Goal: Find contact information: Find contact information

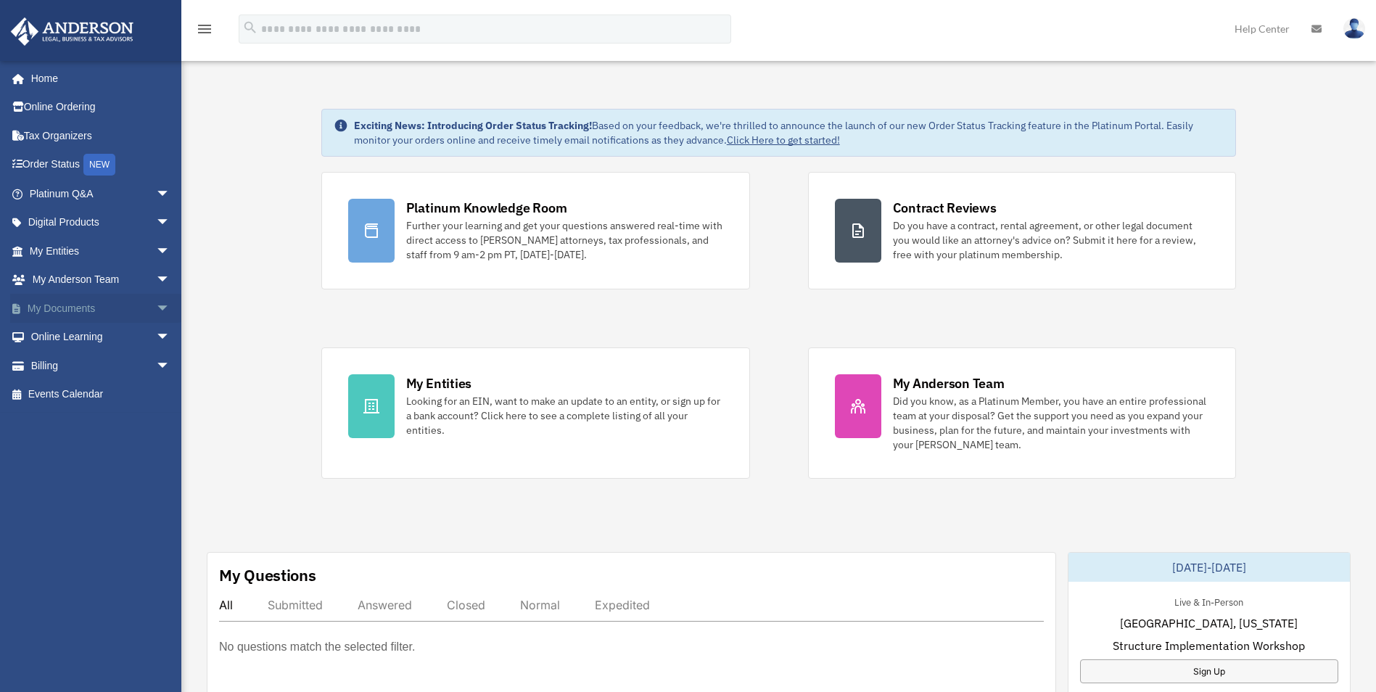
click at [38, 304] on link "My Documents arrow_drop_down" at bounding box center [101, 308] width 182 height 29
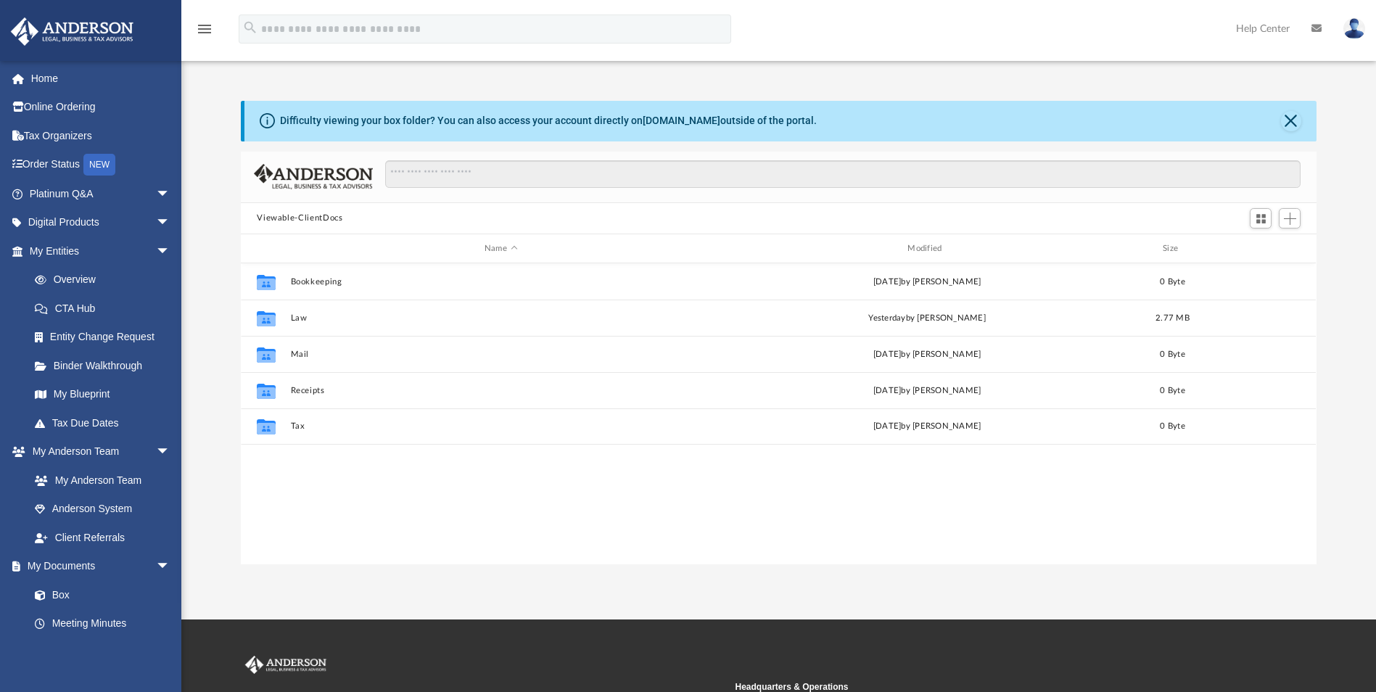
scroll to position [319, 1065]
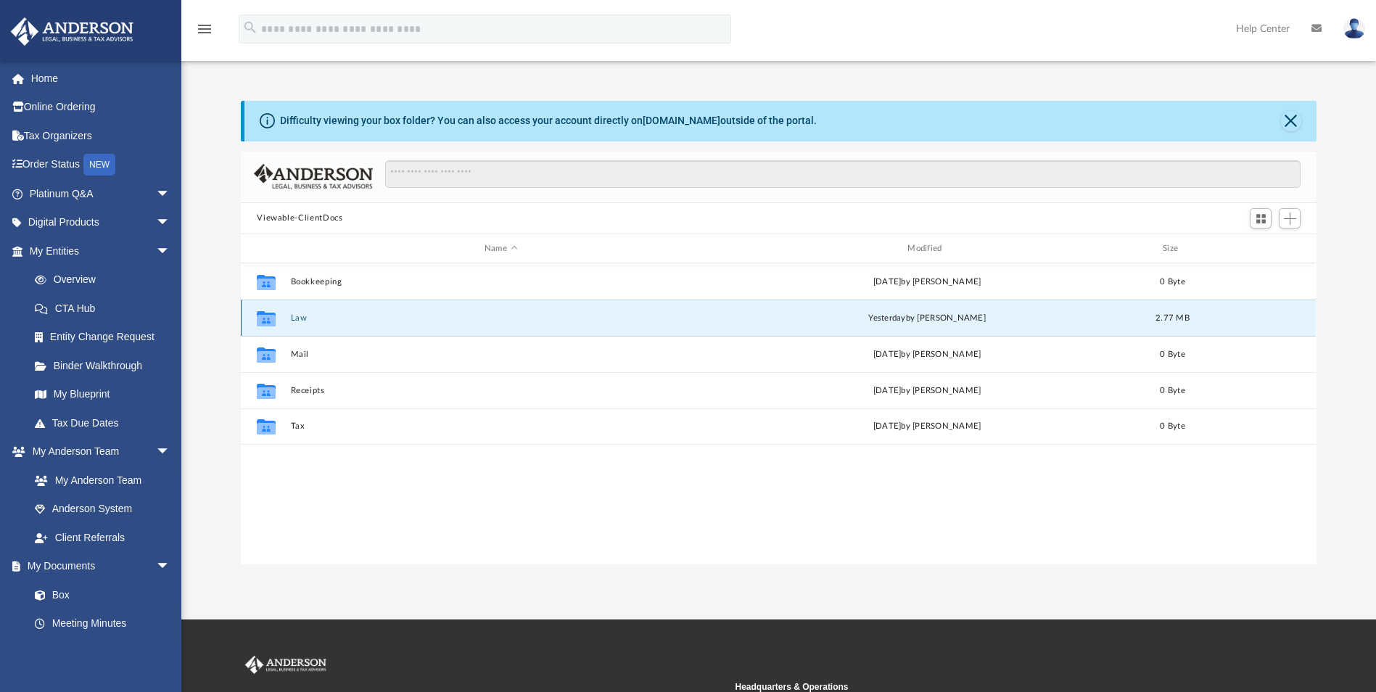
click at [300, 316] on button "Law" at bounding box center [501, 317] width 420 height 9
click at [300, 316] on button "Trusts" at bounding box center [501, 317] width 420 height 9
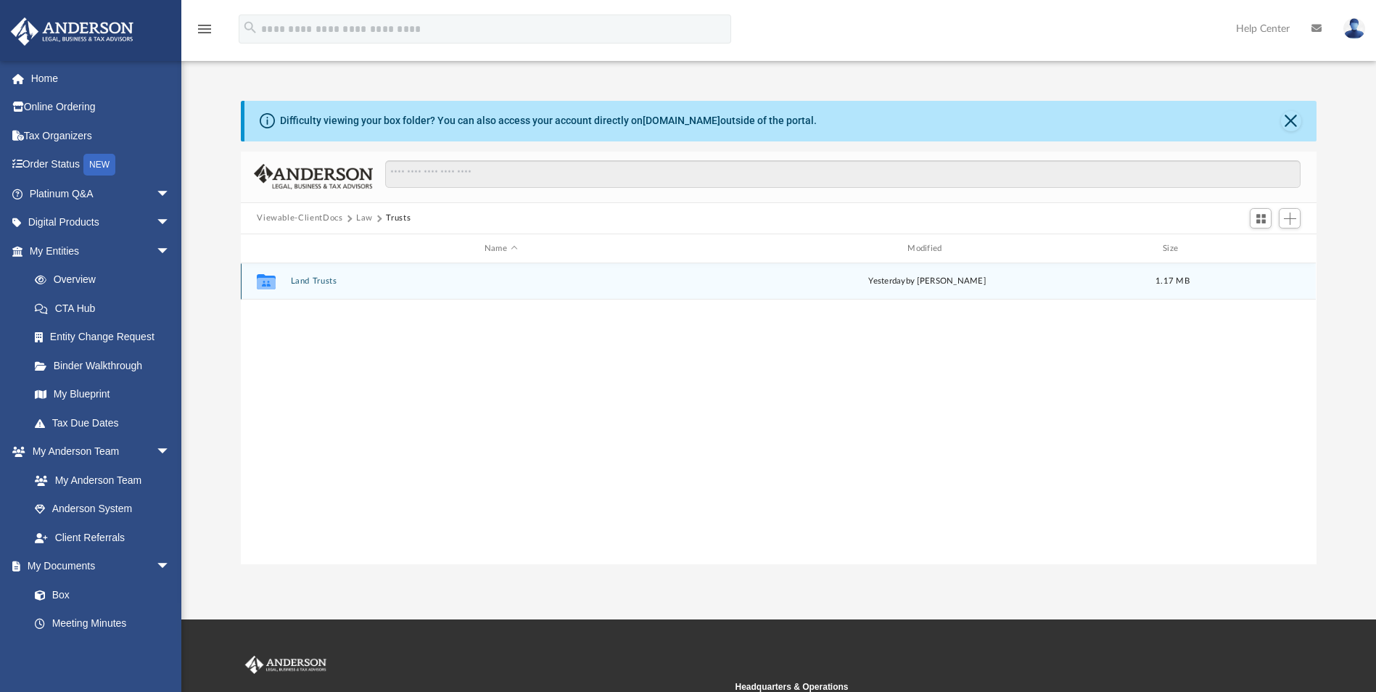
click at [300, 286] on div "Collaborated Folder Land Trusts yesterday by Bridget Carlvin 1.17 MB" at bounding box center [778, 281] width 1075 height 36
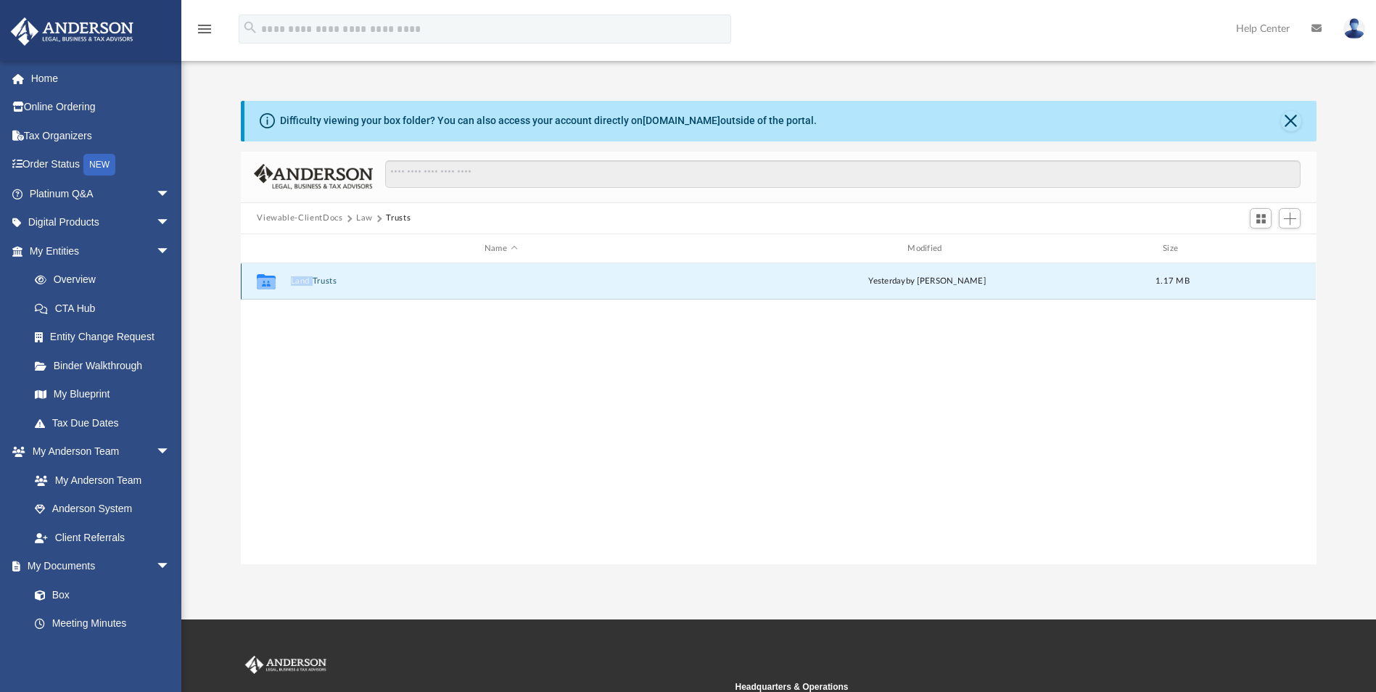
click at [300, 286] on div "Collaborated Folder Land Trusts yesterday by Bridget Carlvin 1.17 MB" at bounding box center [778, 281] width 1075 height 36
drag, startPoint x: 300, startPoint y: 286, endPoint x: 305, endPoint y: 280, distance: 8.3
click at [305, 280] on button "Land Trusts" at bounding box center [501, 281] width 420 height 9
drag, startPoint x: 305, startPoint y: 280, endPoint x: 365, endPoint y: 280, distance: 60.2
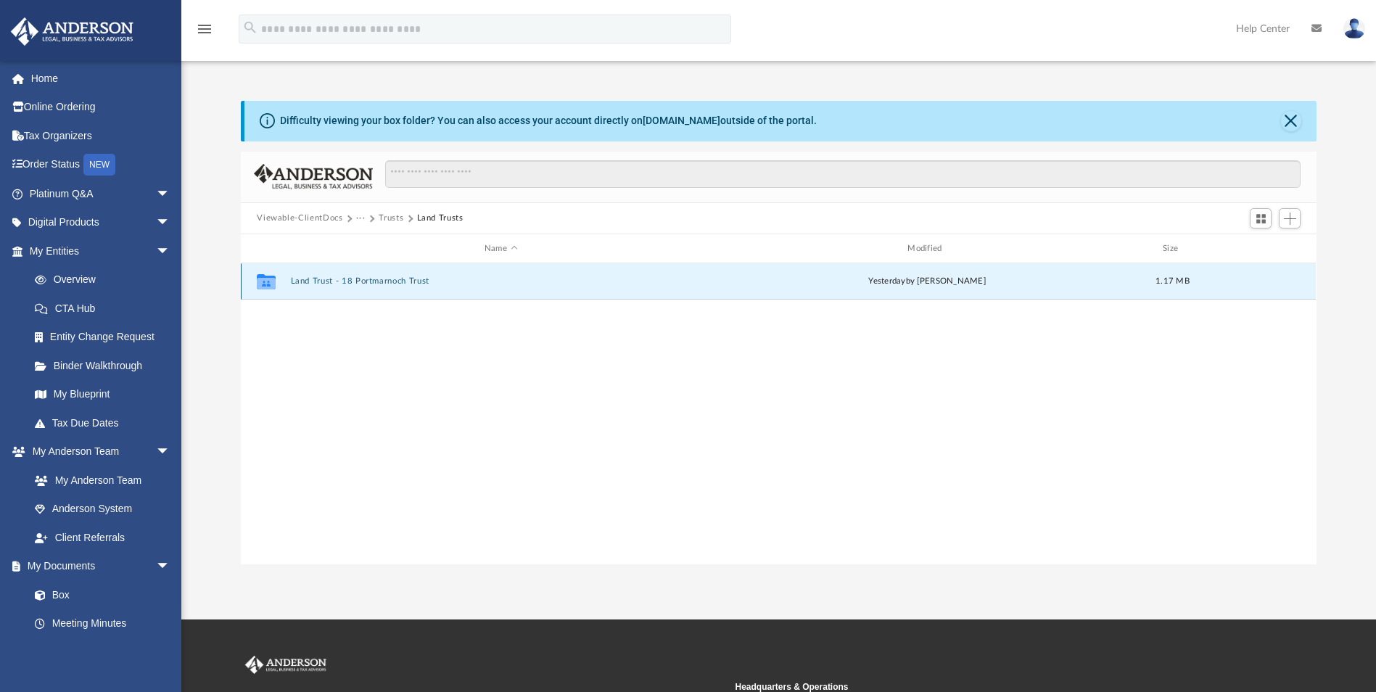
click at [365, 280] on button "Land Trust - 18 Portmarnoch Trust" at bounding box center [501, 281] width 420 height 9
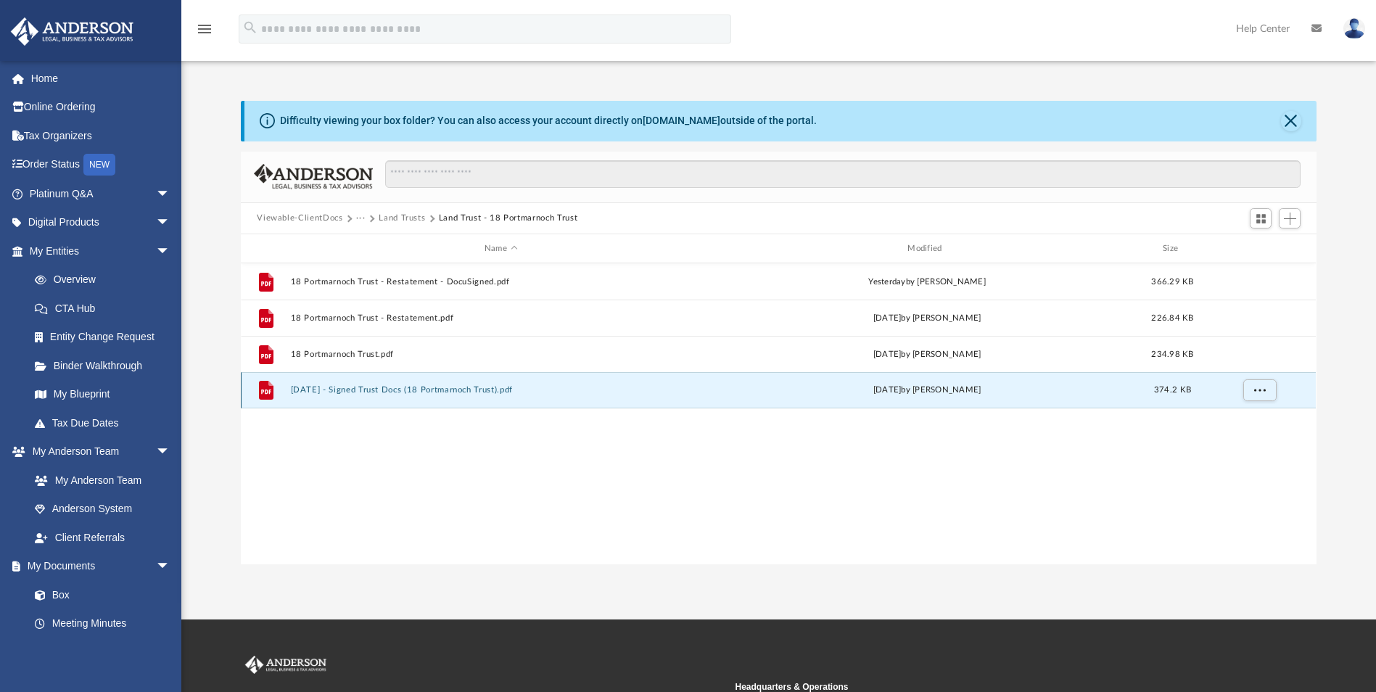
click at [348, 390] on button "2025.09.15 - Signed Trust Docs (18 Portmarnoch Trust).pdf" at bounding box center [501, 390] width 420 height 9
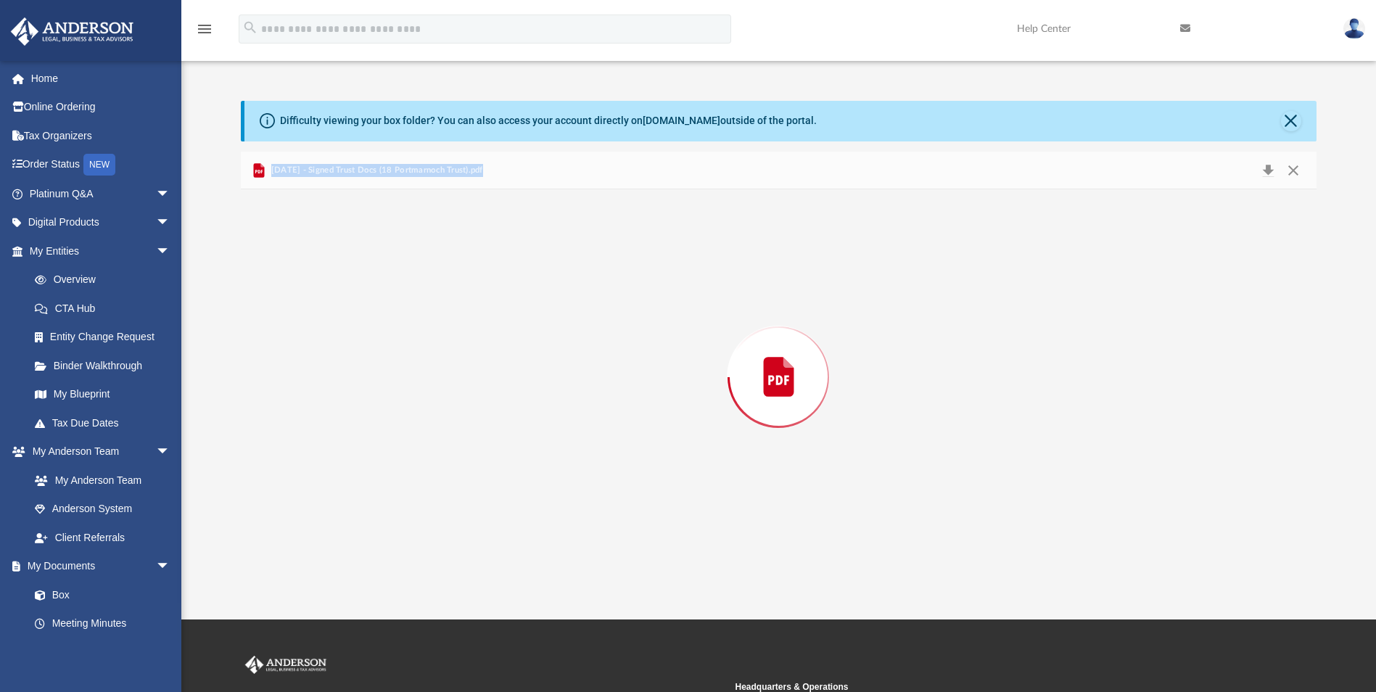
click at [348, 390] on div "Preview" at bounding box center [778, 376] width 1075 height 374
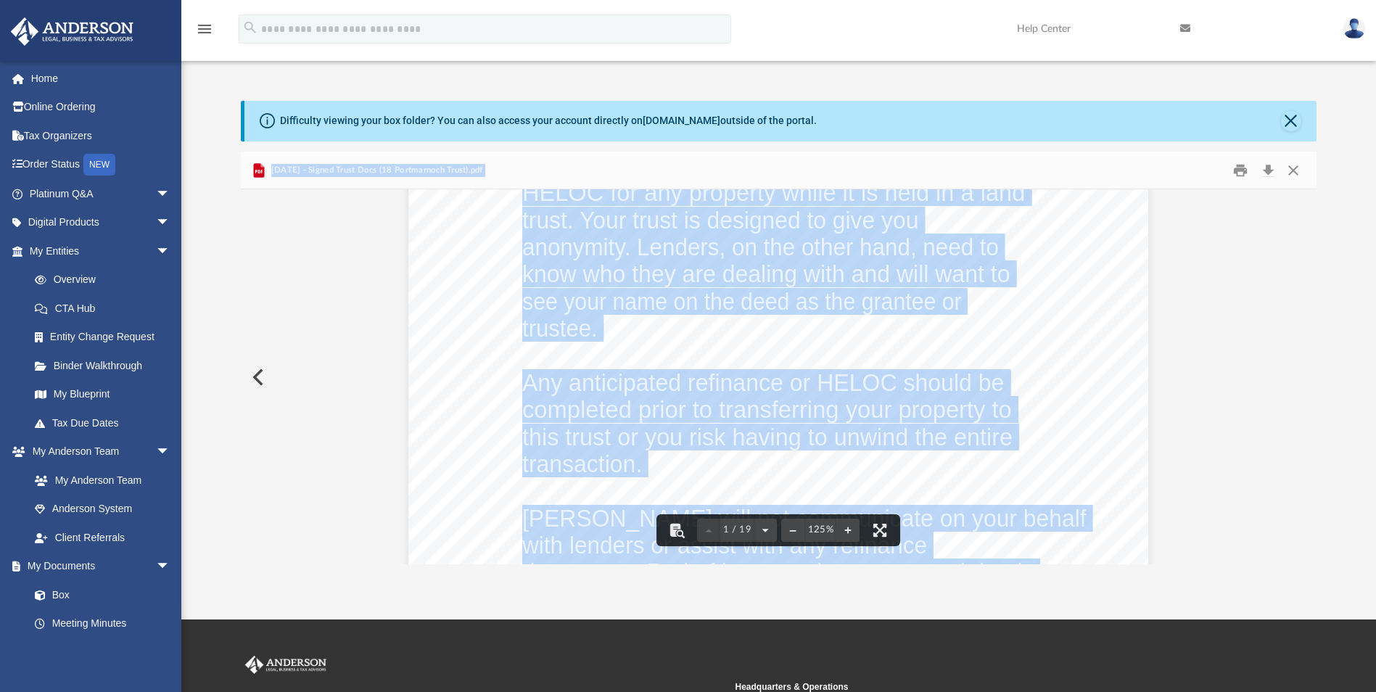
scroll to position [73, 0]
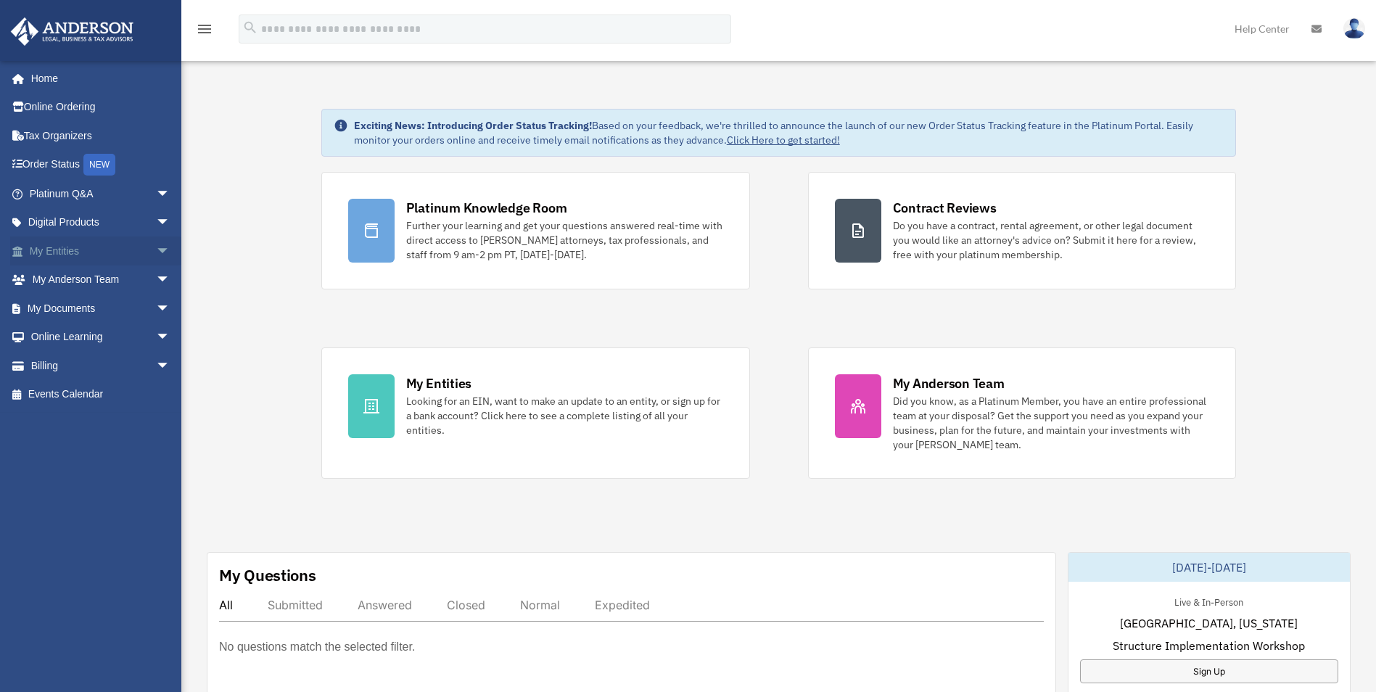
click at [75, 255] on link "My Entities arrow_drop_down" at bounding box center [101, 250] width 182 height 29
click at [156, 305] on span "arrow_drop_down" at bounding box center [170, 309] width 29 height 30
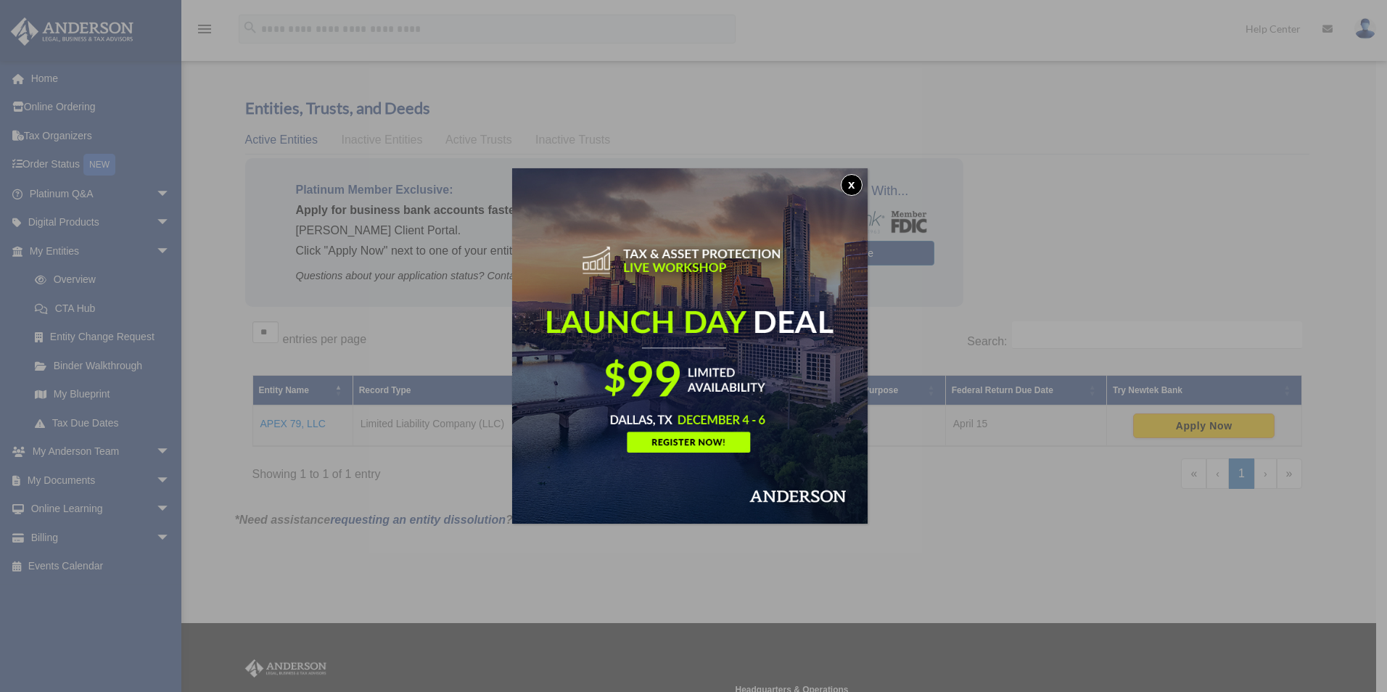
click at [851, 179] on button "x" at bounding box center [852, 185] width 22 height 22
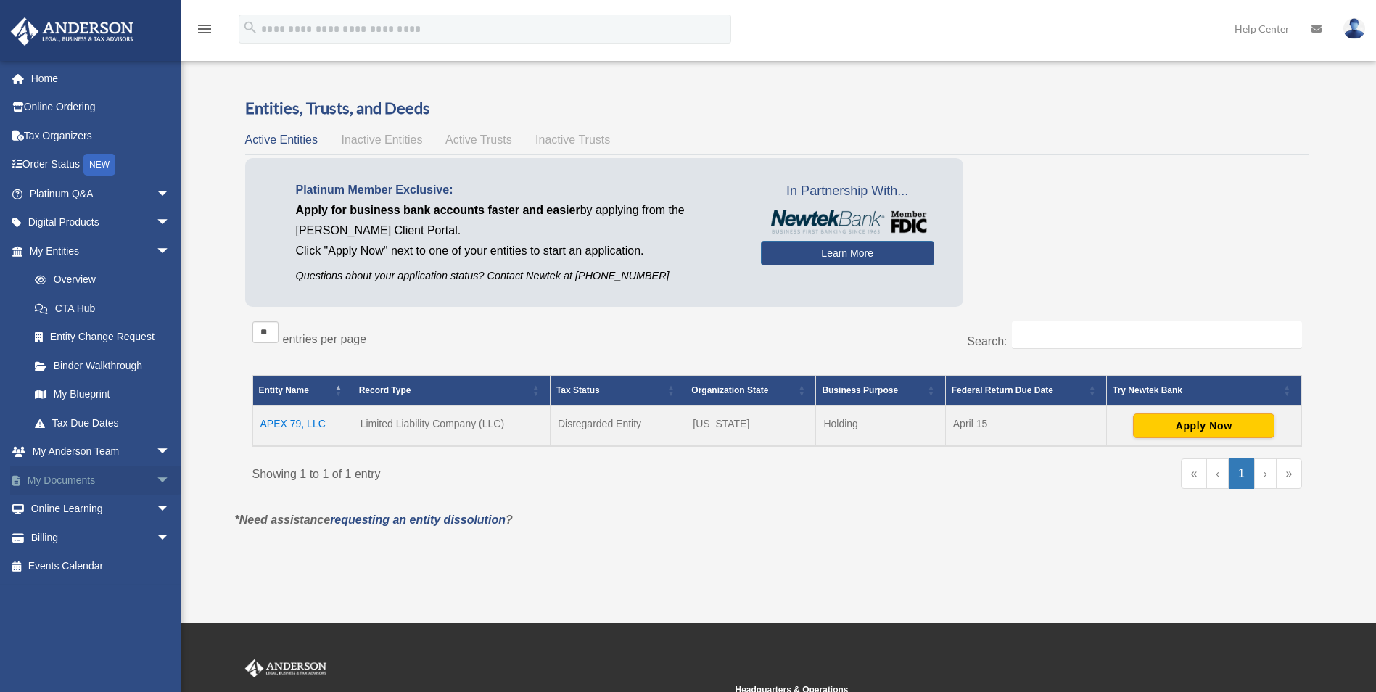
click at [156, 478] on span "arrow_drop_down" at bounding box center [170, 481] width 29 height 30
click at [73, 511] on link "Box" at bounding box center [106, 509] width 172 height 29
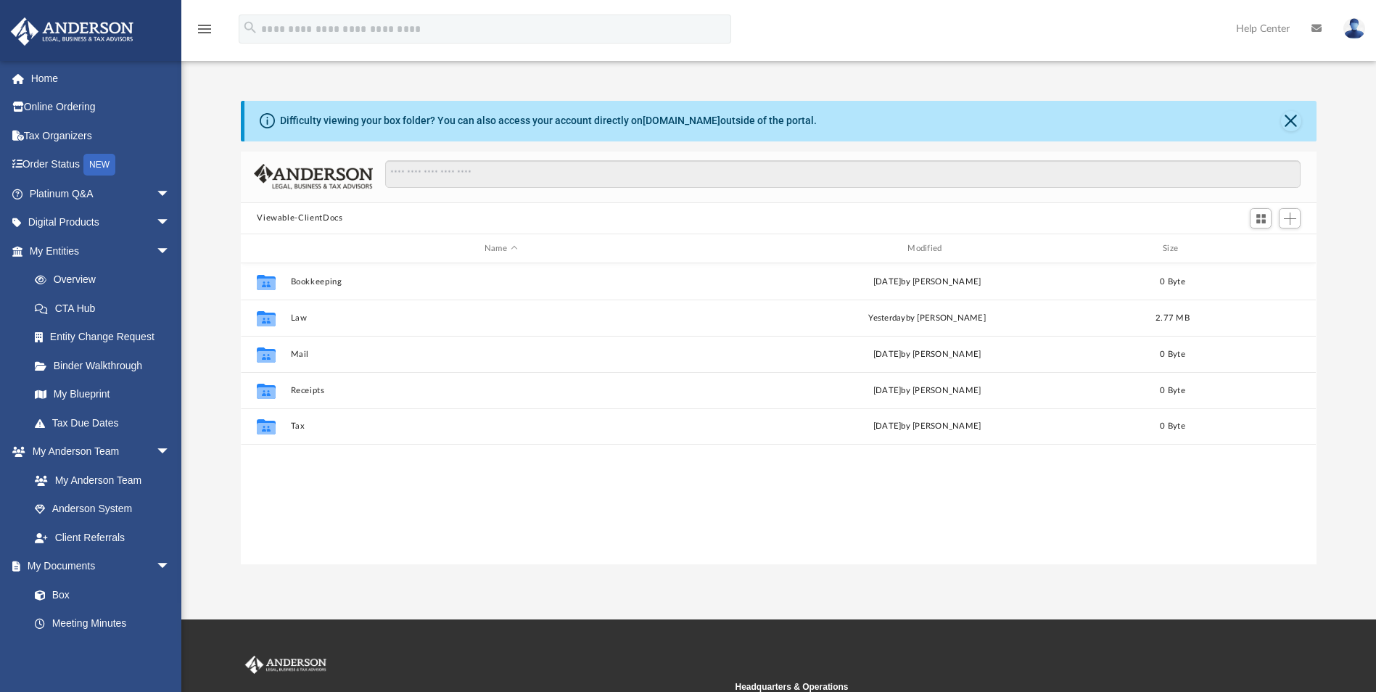
scroll to position [319, 1065]
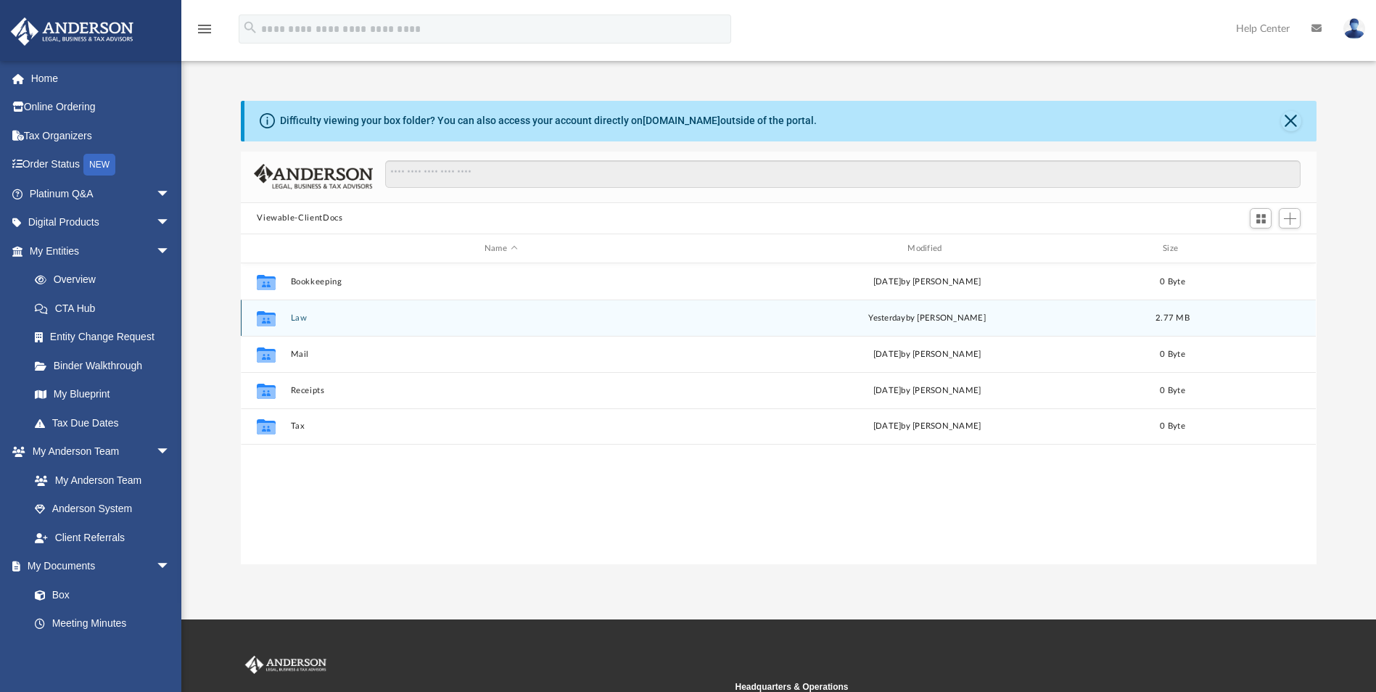
click at [293, 317] on button "Law" at bounding box center [501, 317] width 420 height 9
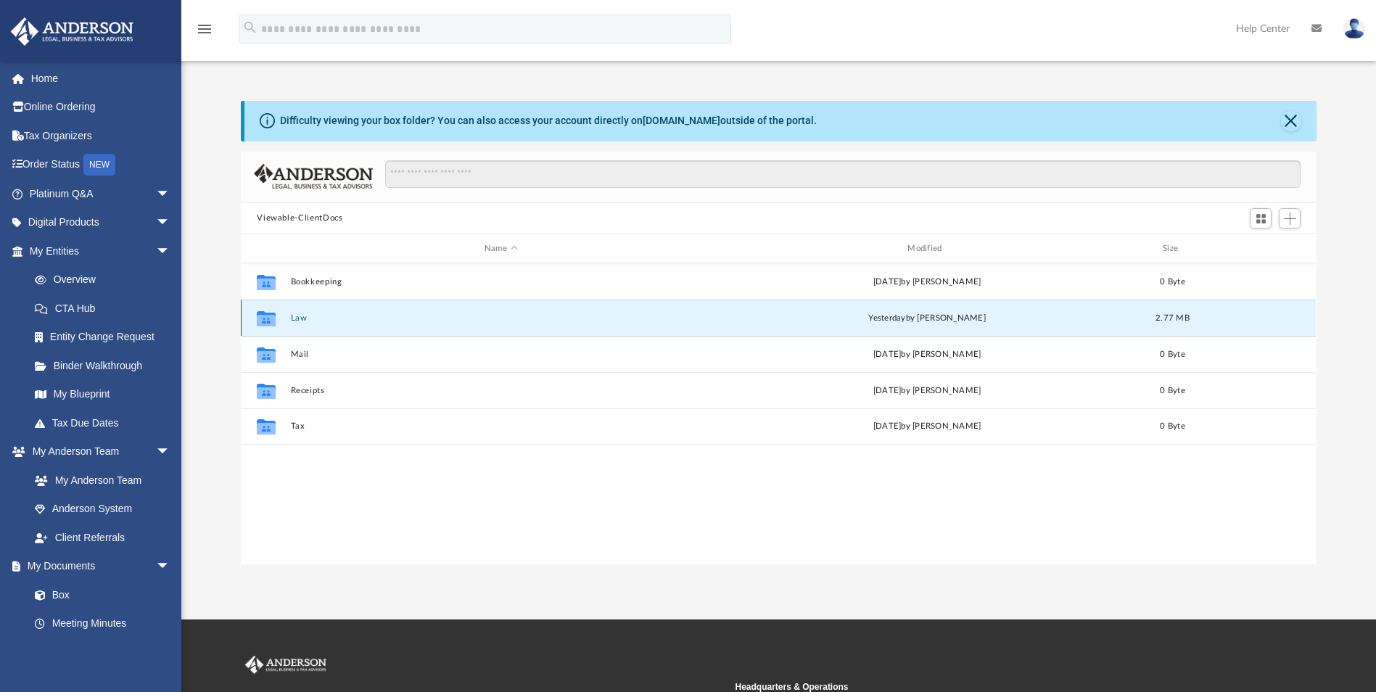
click at [293, 317] on button "Law" at bounding box center [501, 317] width 420 height 9
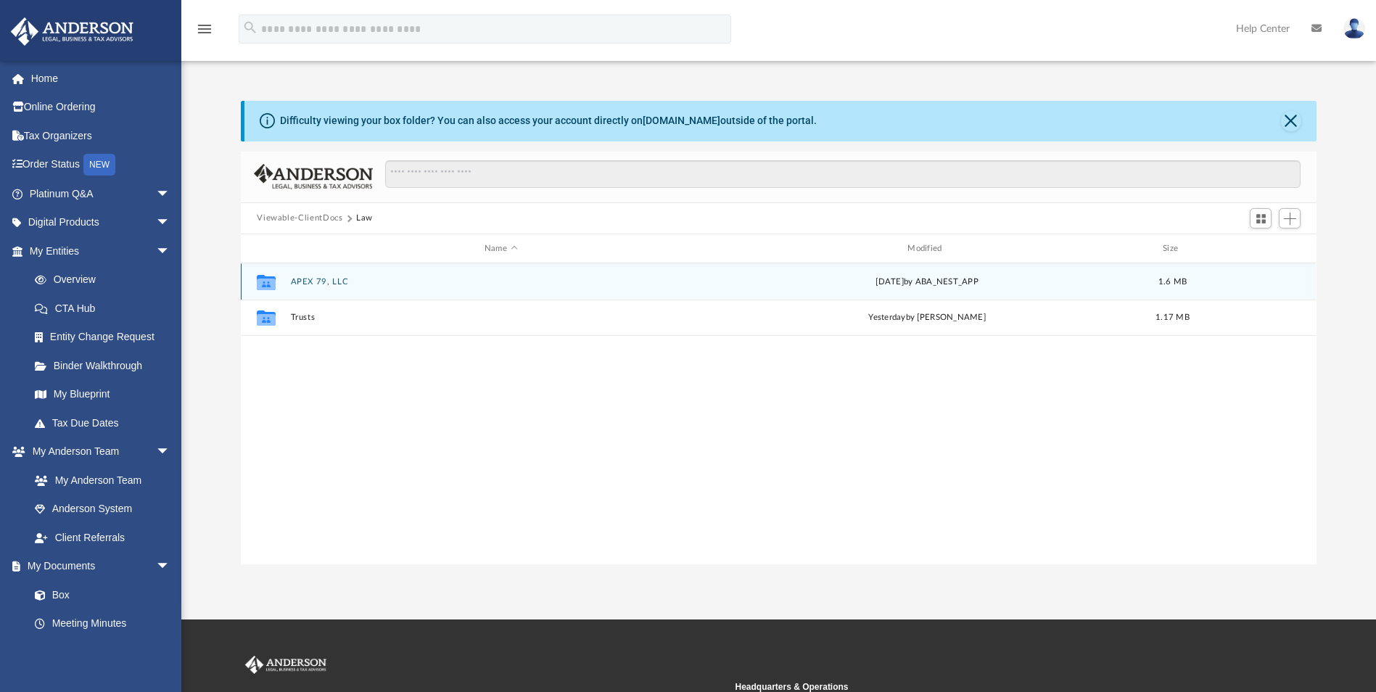
click at [296, 281] on button "APEX 79, LLC" at bounding box center [501, 281] width 420 height 9
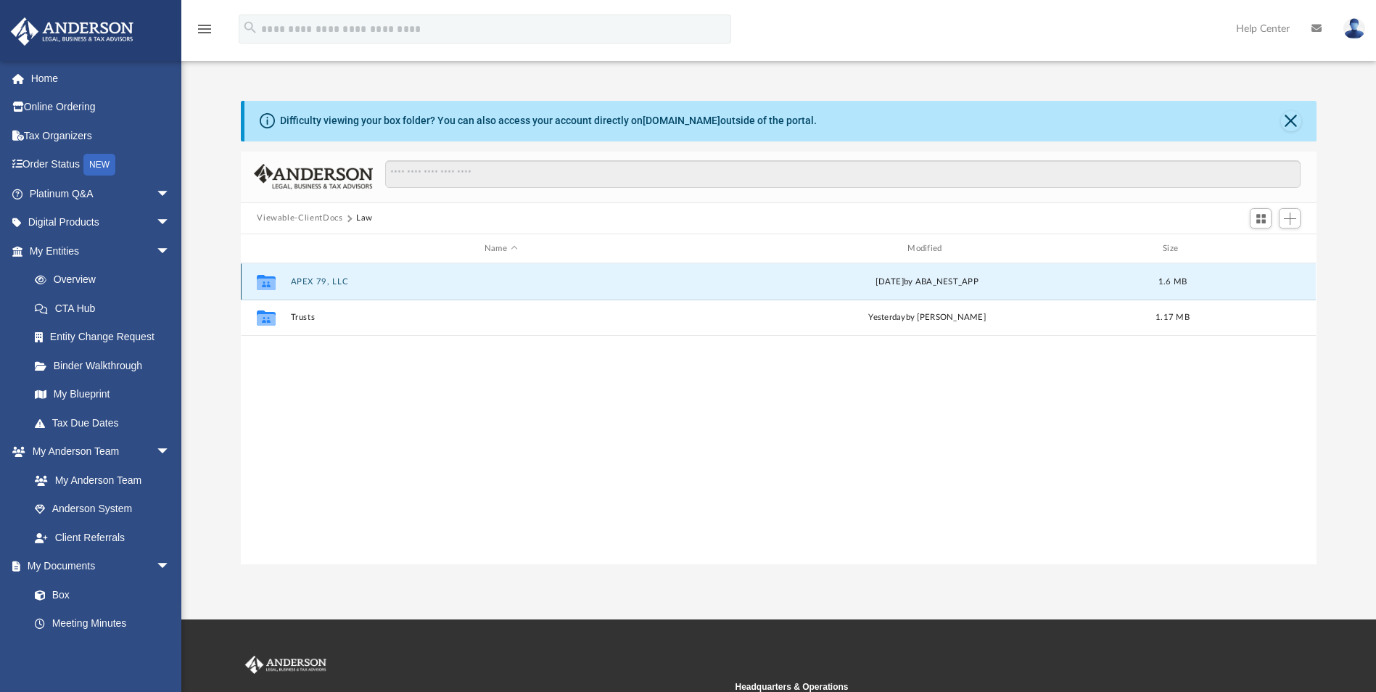
click at [296, 281] on button "APEX 79, LLC" at bounding box center [501, 281] width 420 height 9
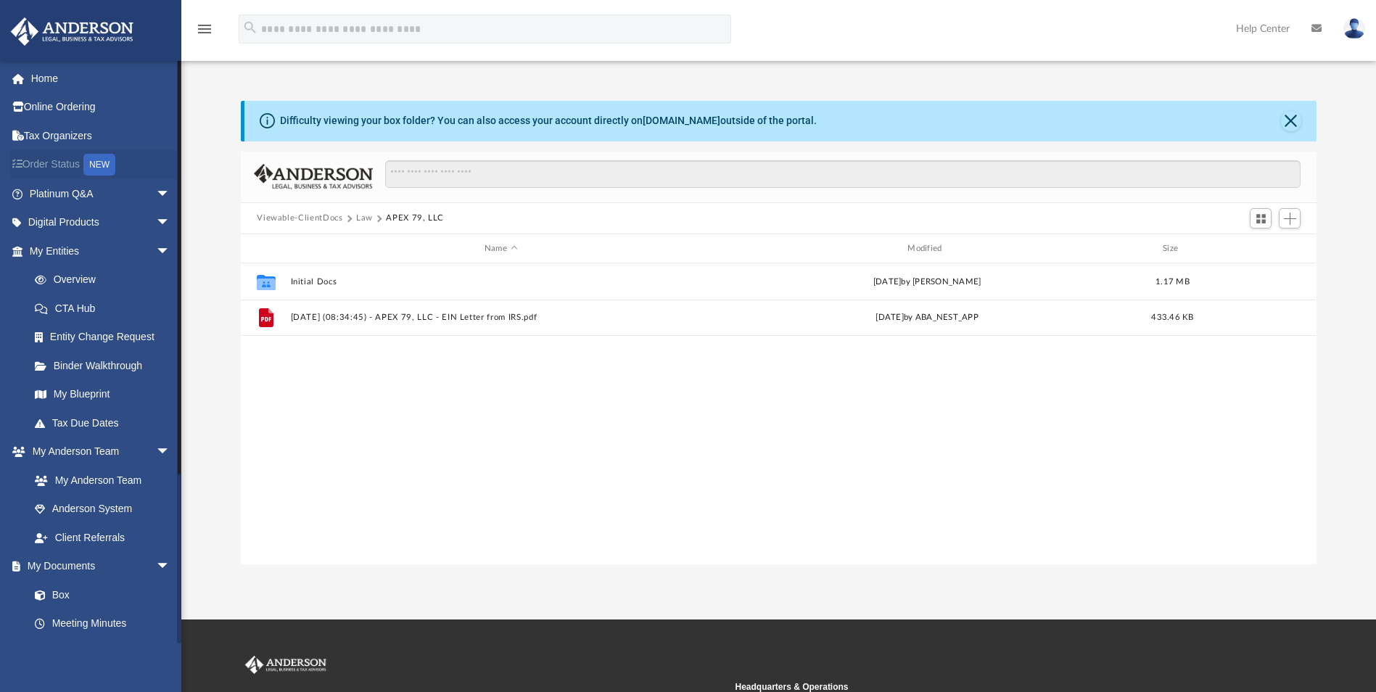
click at [50, 164] on link "Order Status NEW" at bounding box center [101, 165] width 182 height 30
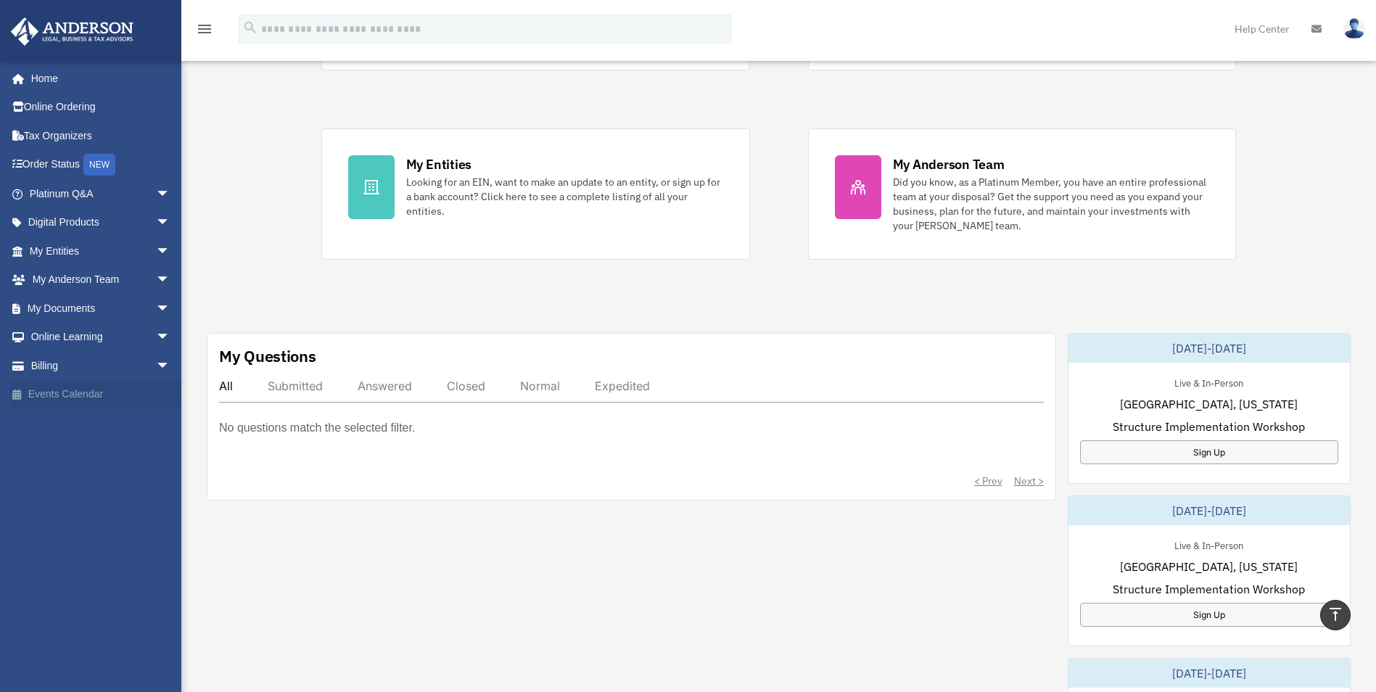
scroll to position [218, 0]
click at [156, 283] on span "arrow_drop_down" at bounding box center [170, 280] width 29 height 30
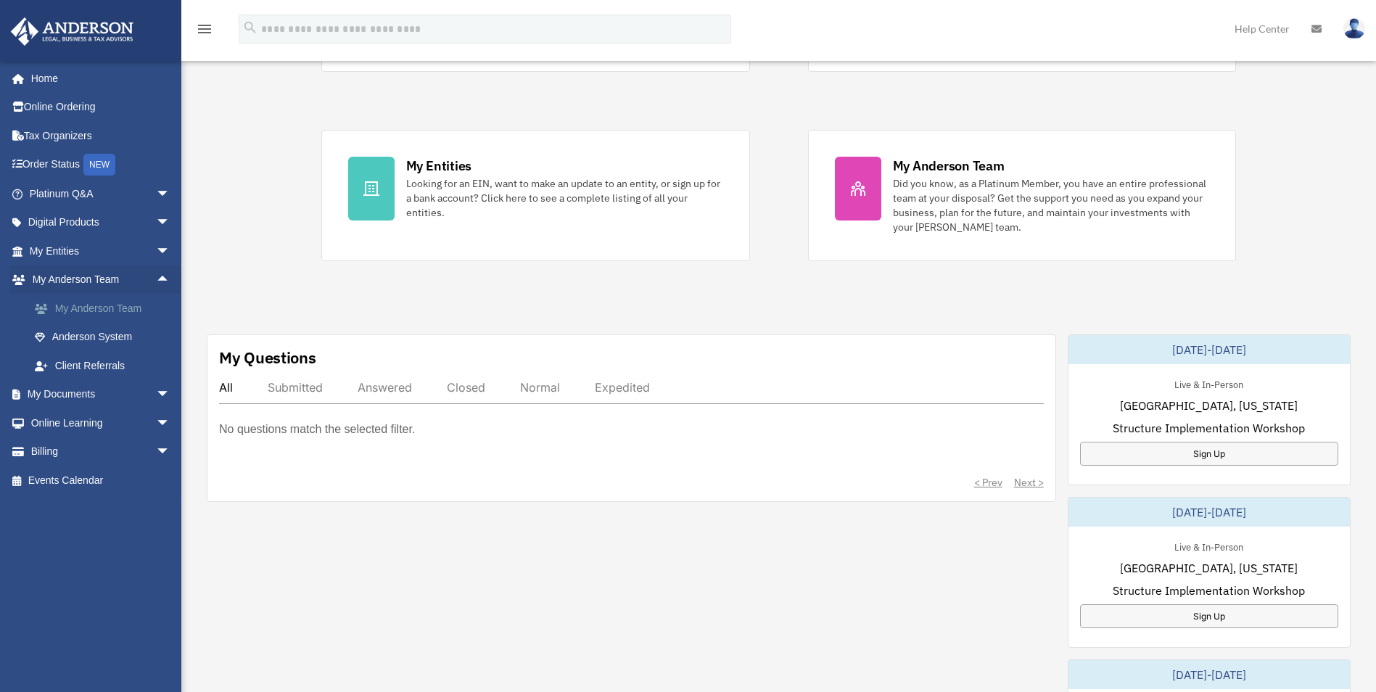
click at [129, 302] on link "My Anderson Team" at bounding box center [106, 308] width 172 height 29
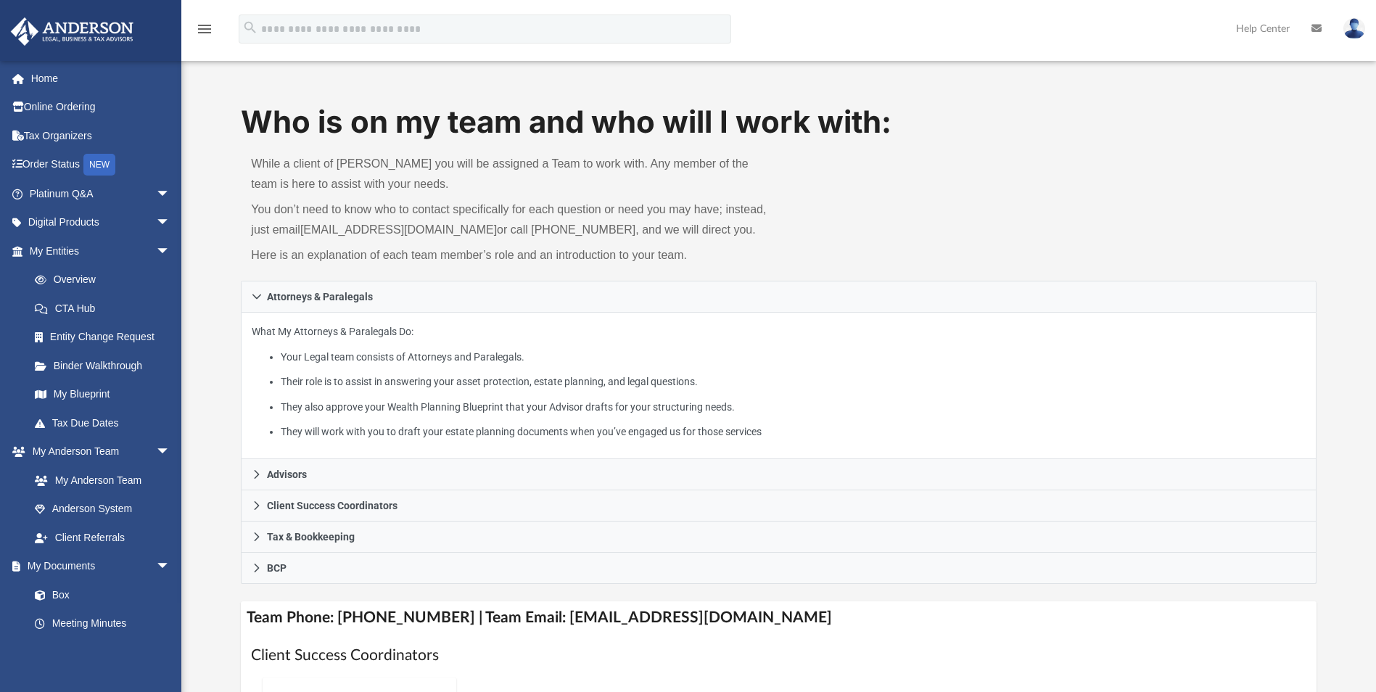
click at [1314, 25] on icon at bounding box center [1316, 28] width 10 height 10
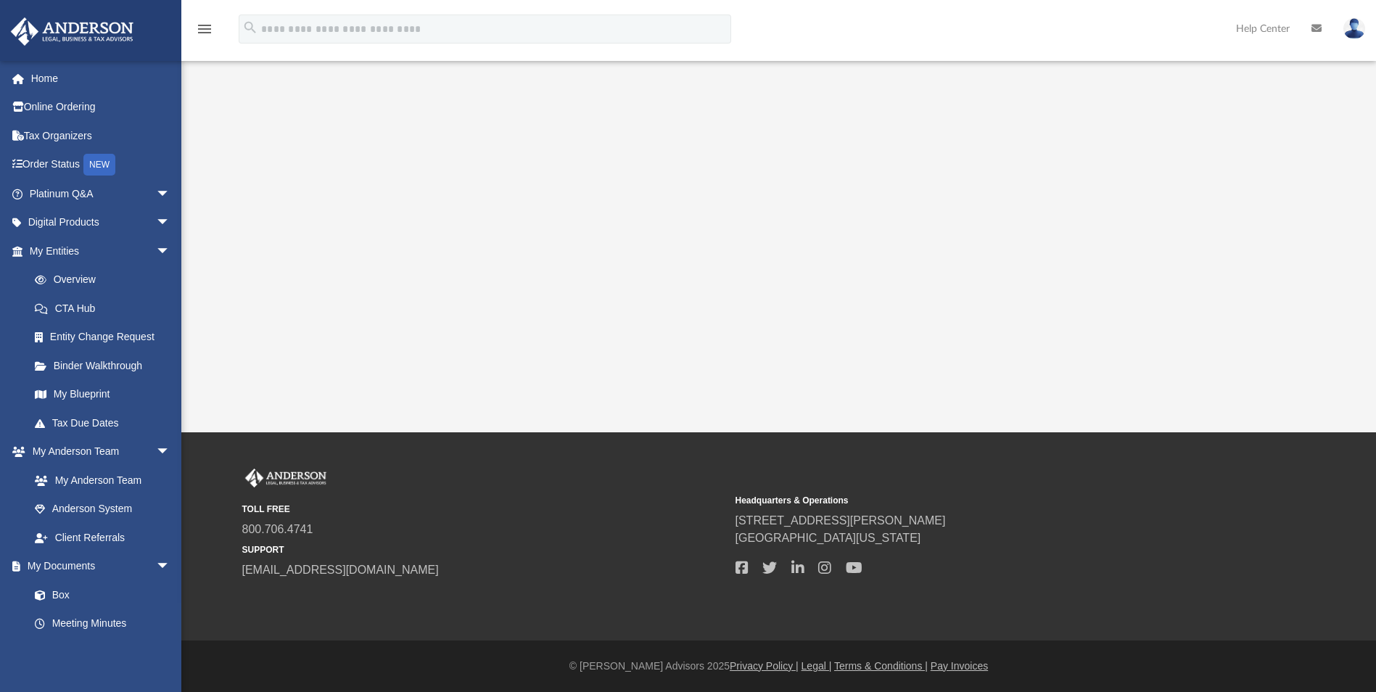
scroll to position [11, 0]
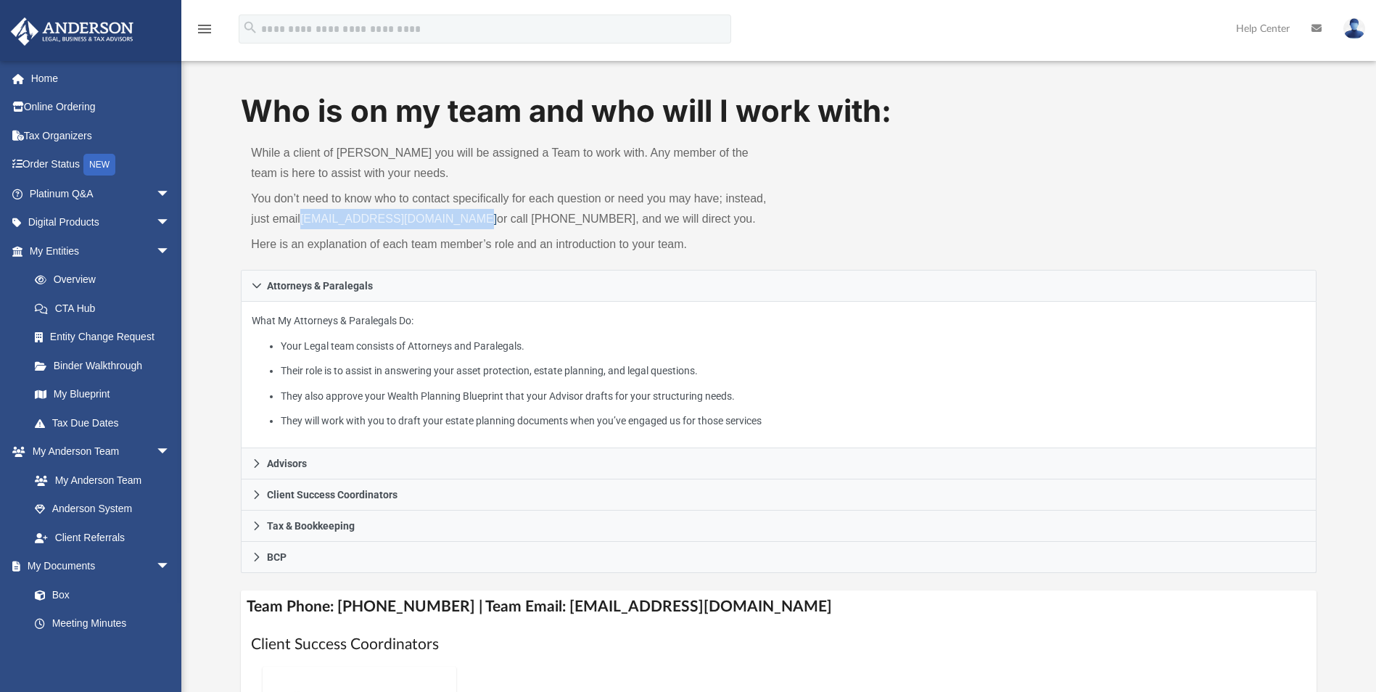
drag, startPoint x: 474, startPoint y: 218, endPoint x: 308, endPoint y: 220, distance: 166.1
click at [308, 220] on p "You don’t need to know who to contact specifically for each question or need yo…" at bounding box center [509, 209] width 517 height 41
copy link "myteam@andersonadvisors.com"
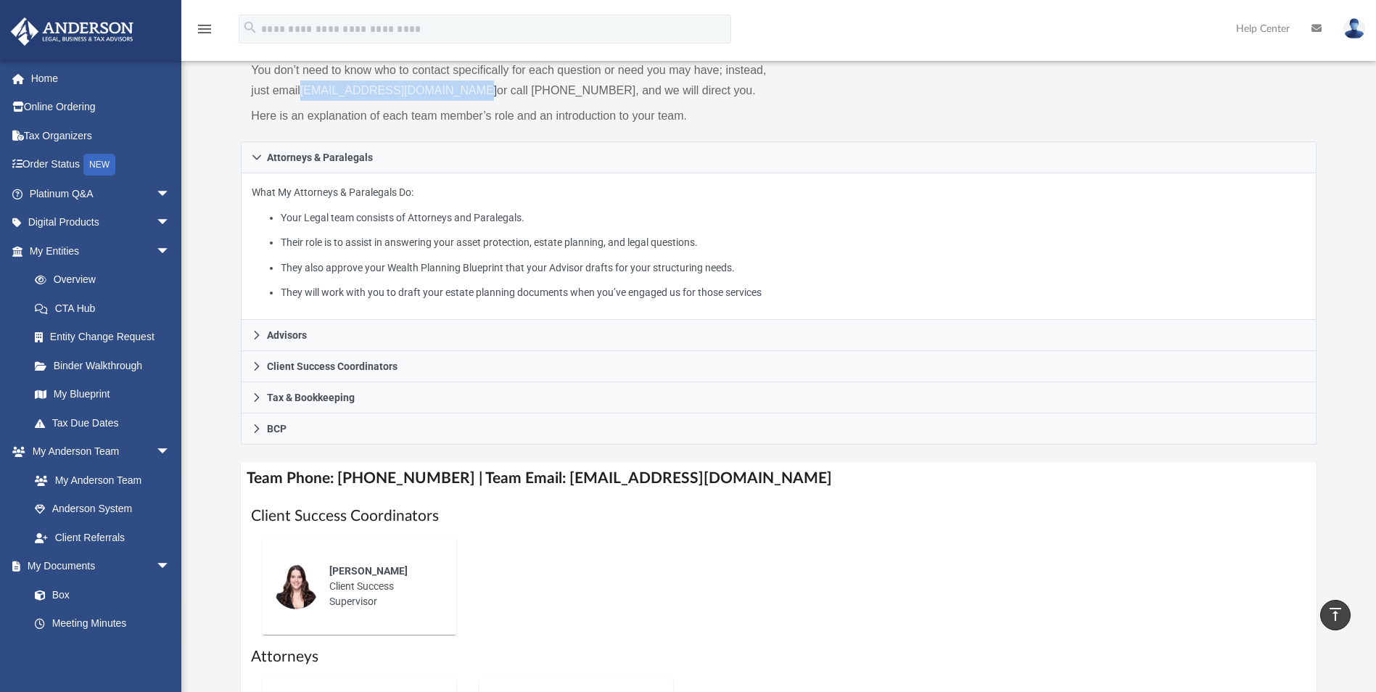
scroll to position [0, 0]
